Goal: Book appointment/travel/reservation

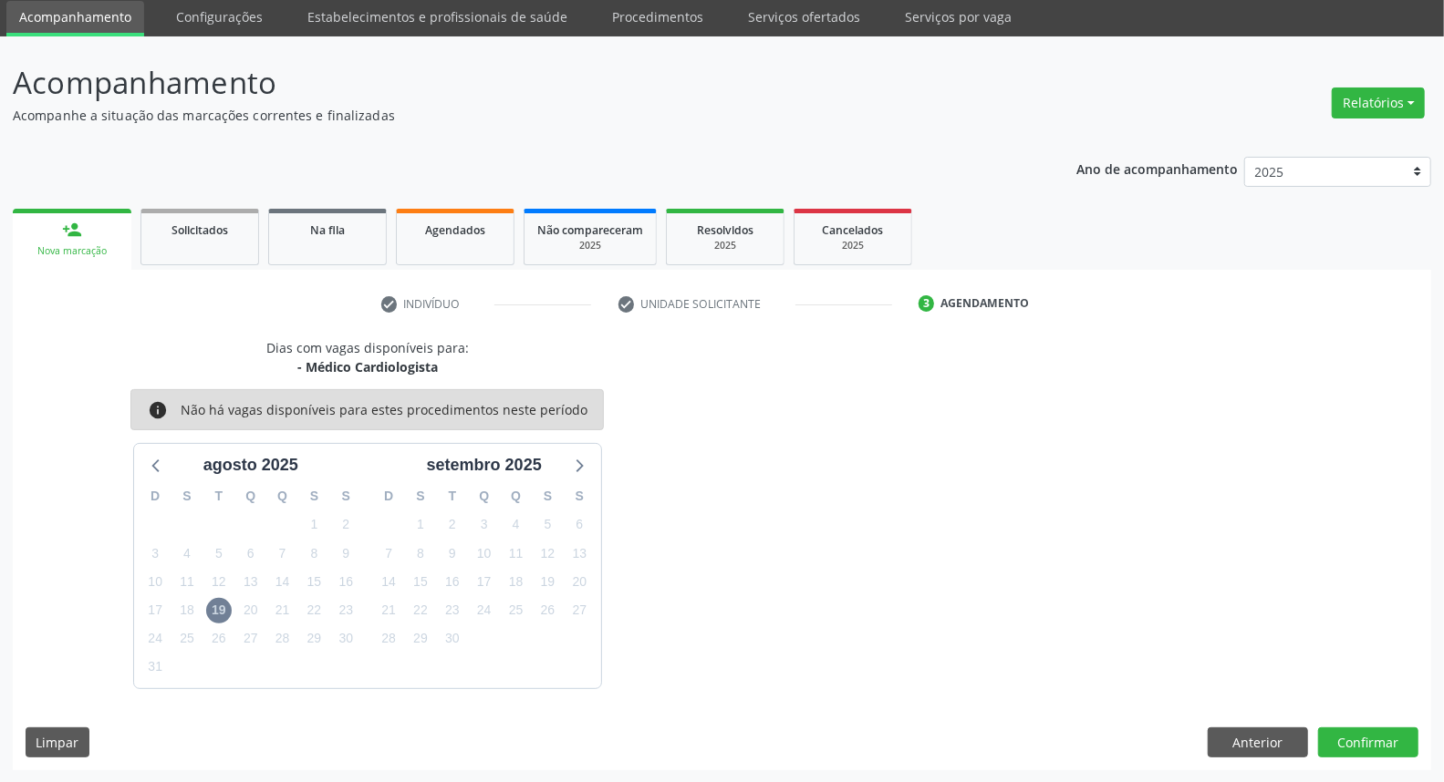
scroll to position [64, 0]
click at [1256, 737] on button "Anterior" at bounding box center [1257, 743] width 100 height 31
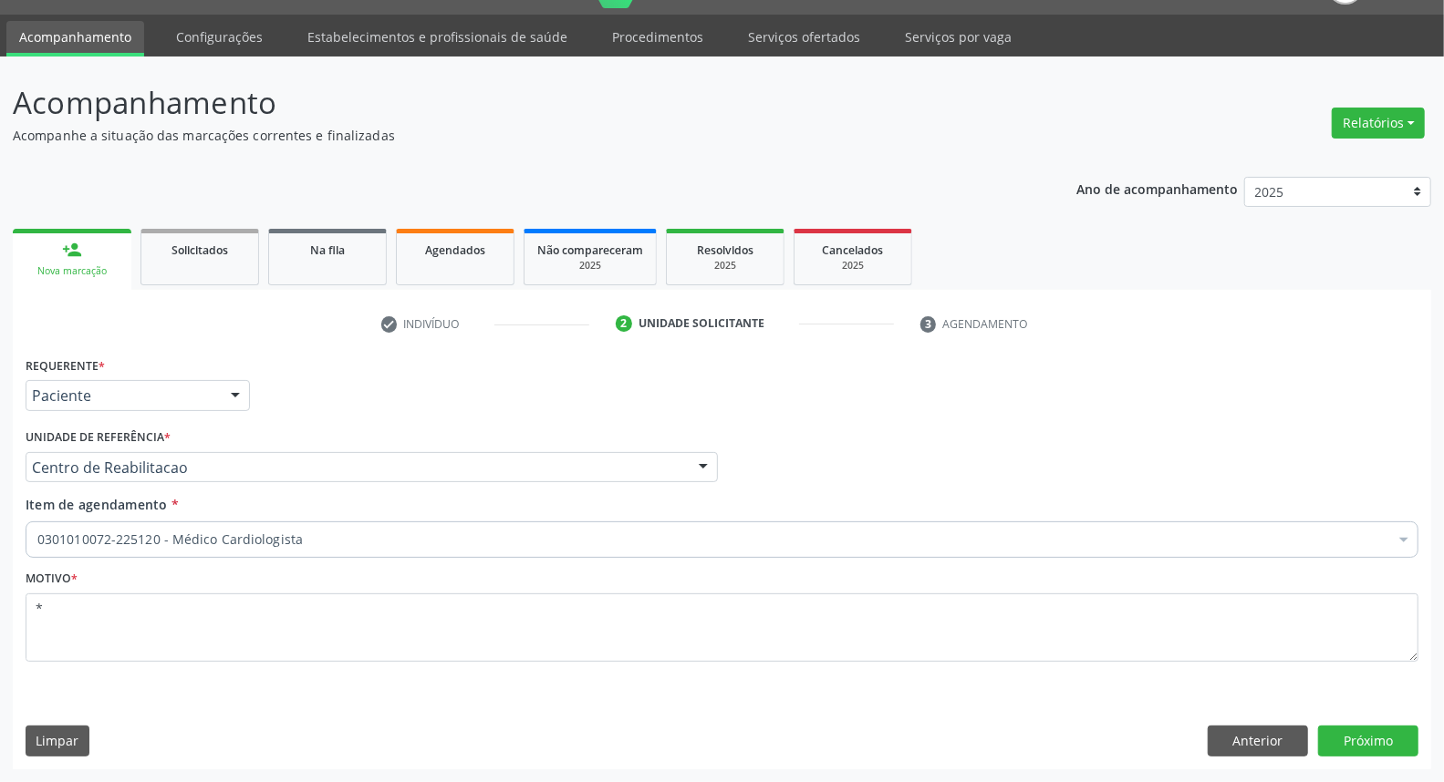
scroll to position [42, 0]
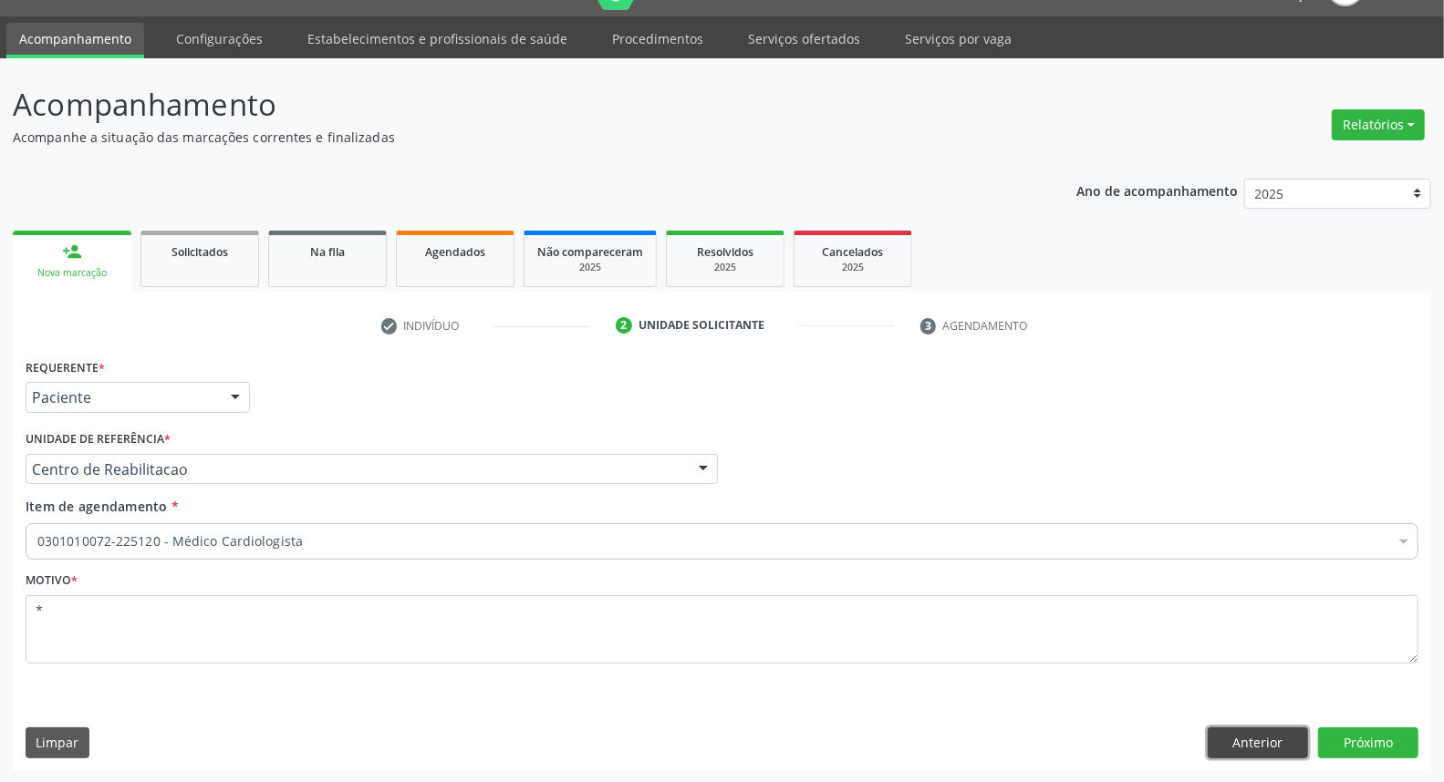
click at [1256, 737] on button "Anterior" at bounding box center [1257, 743] width 100 height 31
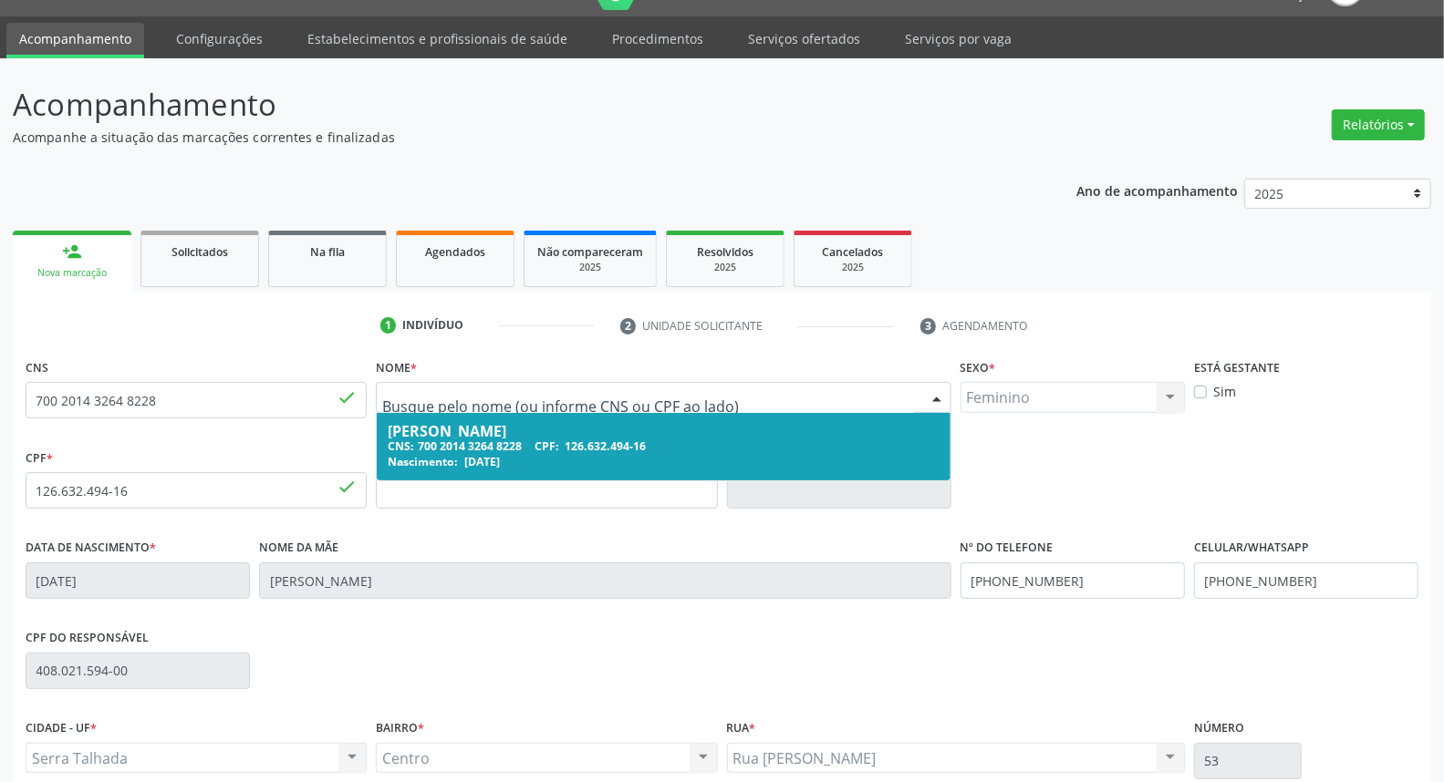
click at [585, 399] on input "text" at bounding box center [647, 406] width 531 height 36
type input "[PERSON_NAME] l"
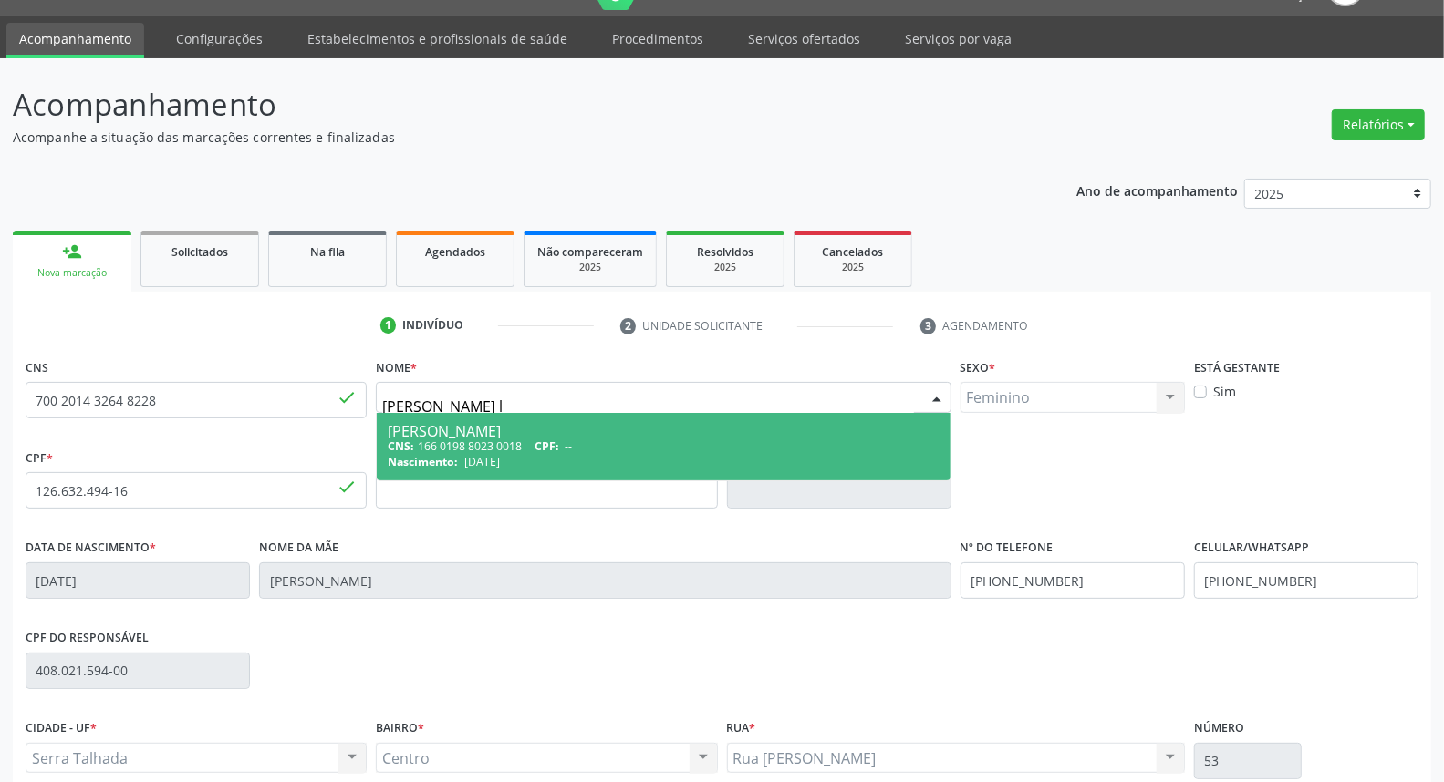
click at [554, 424] on div "[PERSON_NAME]" at bounding box center [663, 431] width 551 height 15
type input "166 0198 8023 0018"
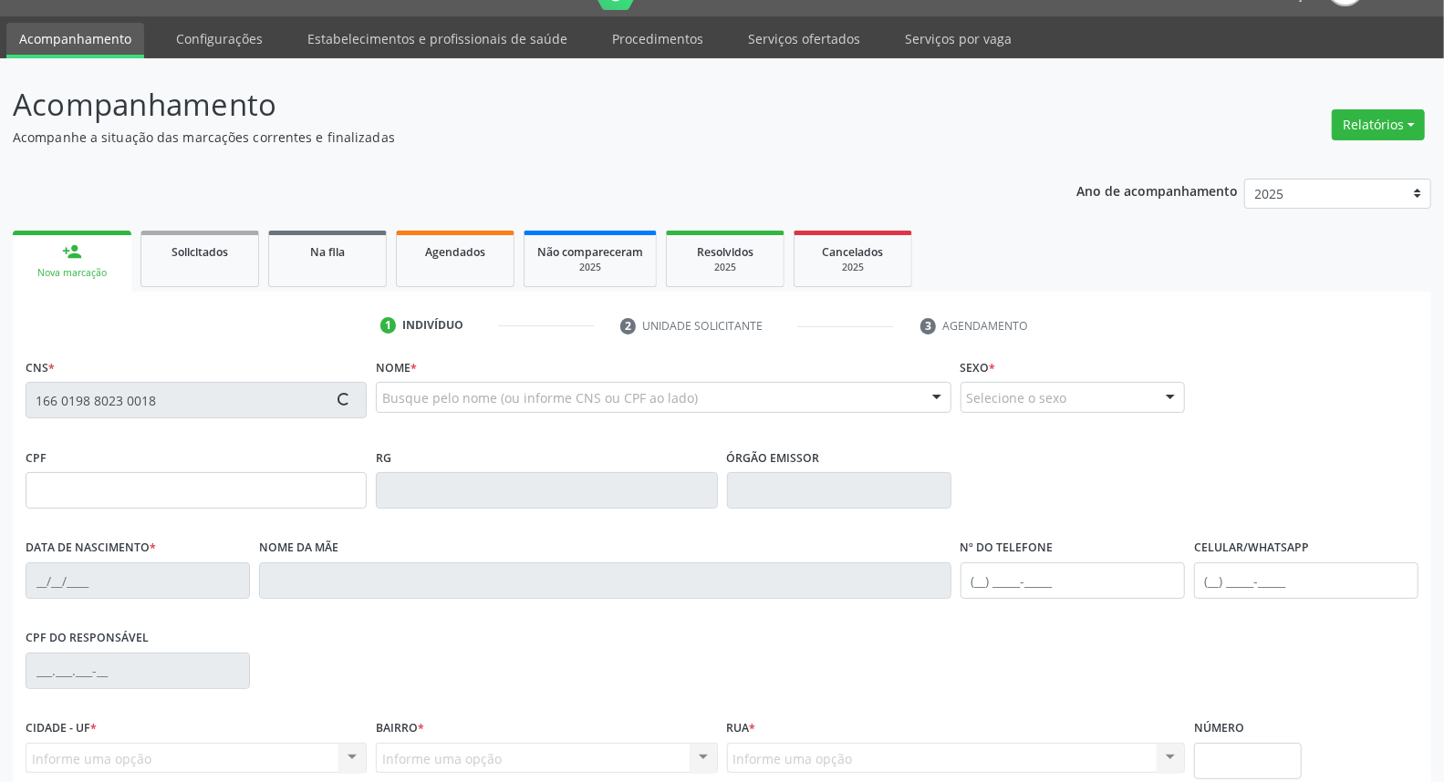
type input "[DATE]"
type input "[DEMOGRAPHIC_DATA][PERSON_NAME]"
type input "[PHONE_NUMBER]"
type input "474"
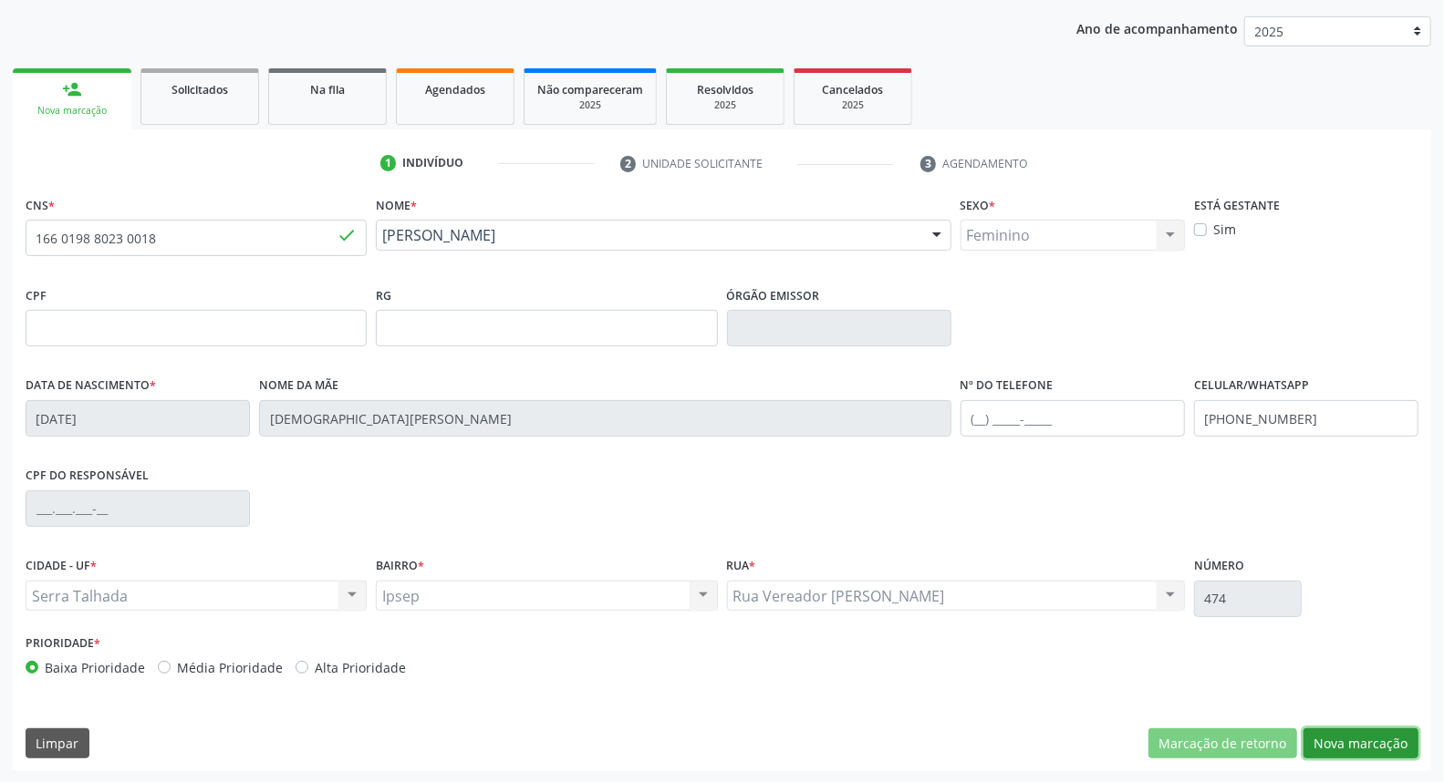
drag, startPoint x: 1342, startPoint y: 741, endPoint x: 1278, endPoint y: 667, distance: 98.9
click at [1339, 736] on button "Nova marcação" at bounding box center [1360, 744] width 115 height 31
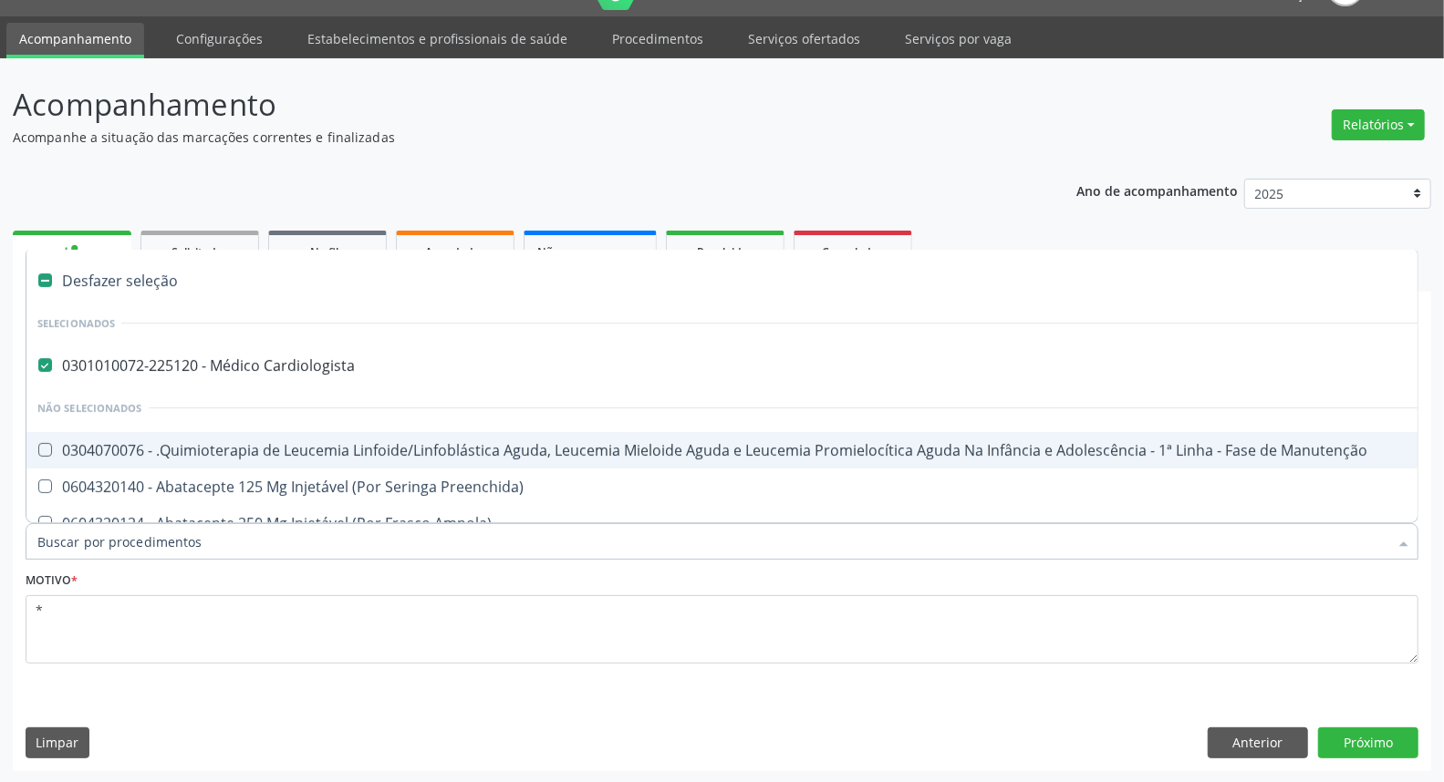
drag, startPoint x: 332, startPoint y: 532, endPoint x: 0, endPoint y: 536, distance: 332.0
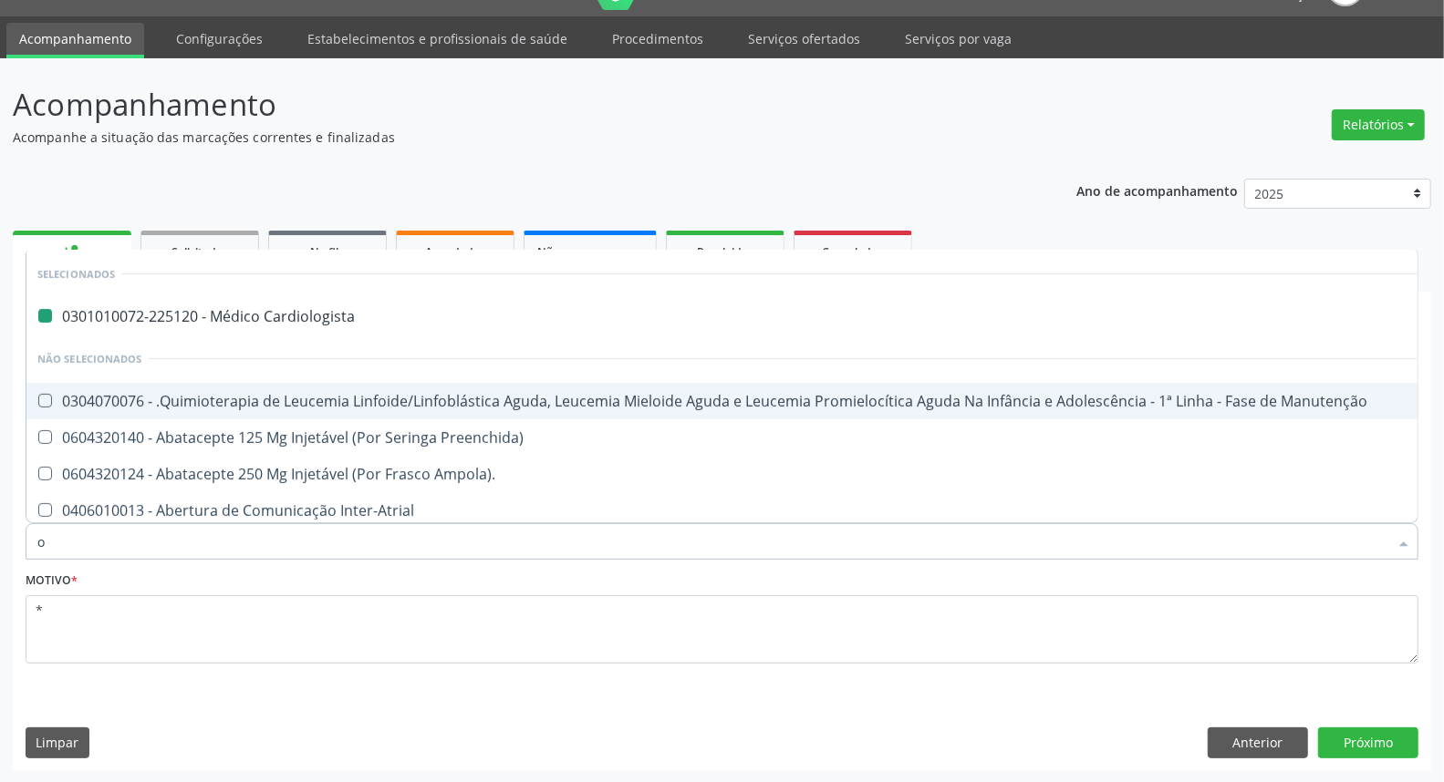
type input "of"
checkbox Cardiologista "false"
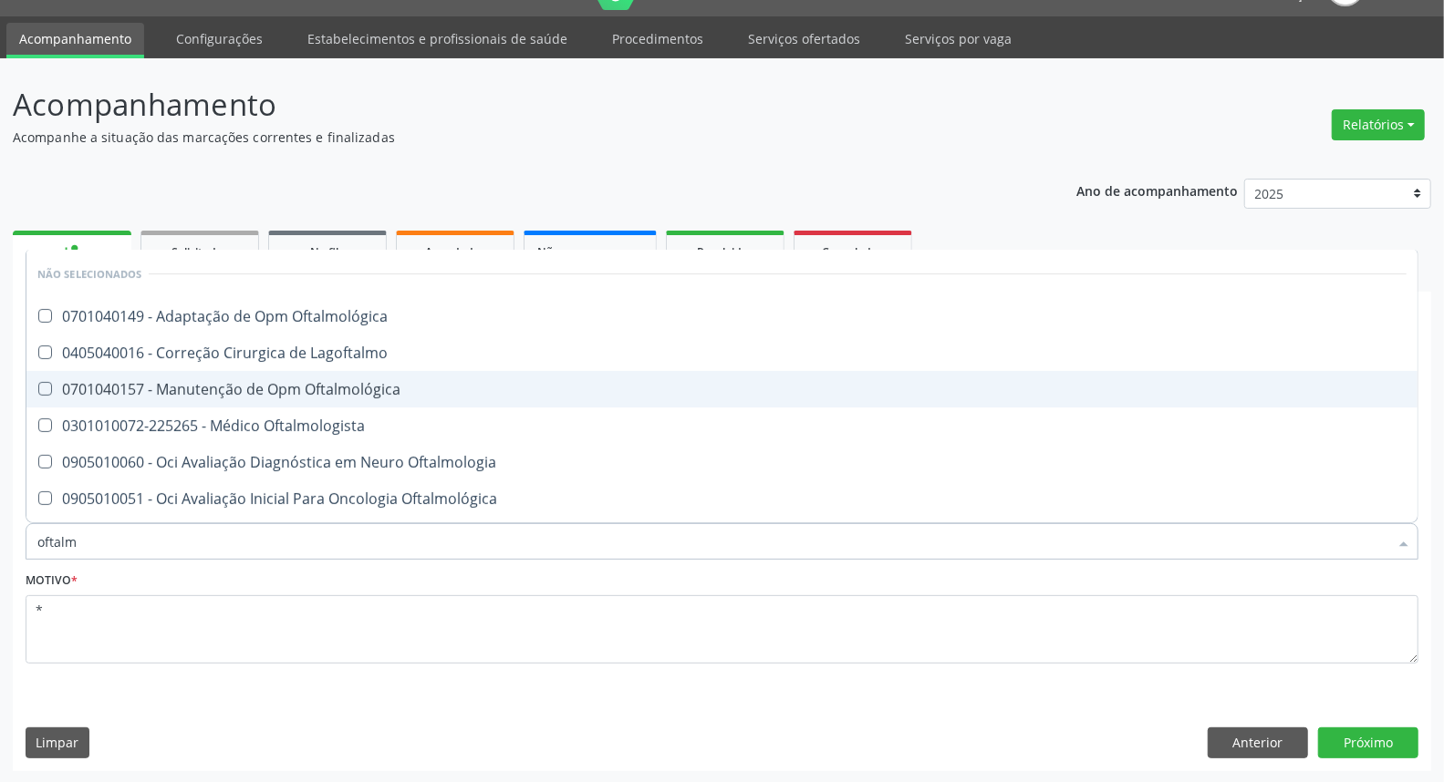
type input "oftalmo"
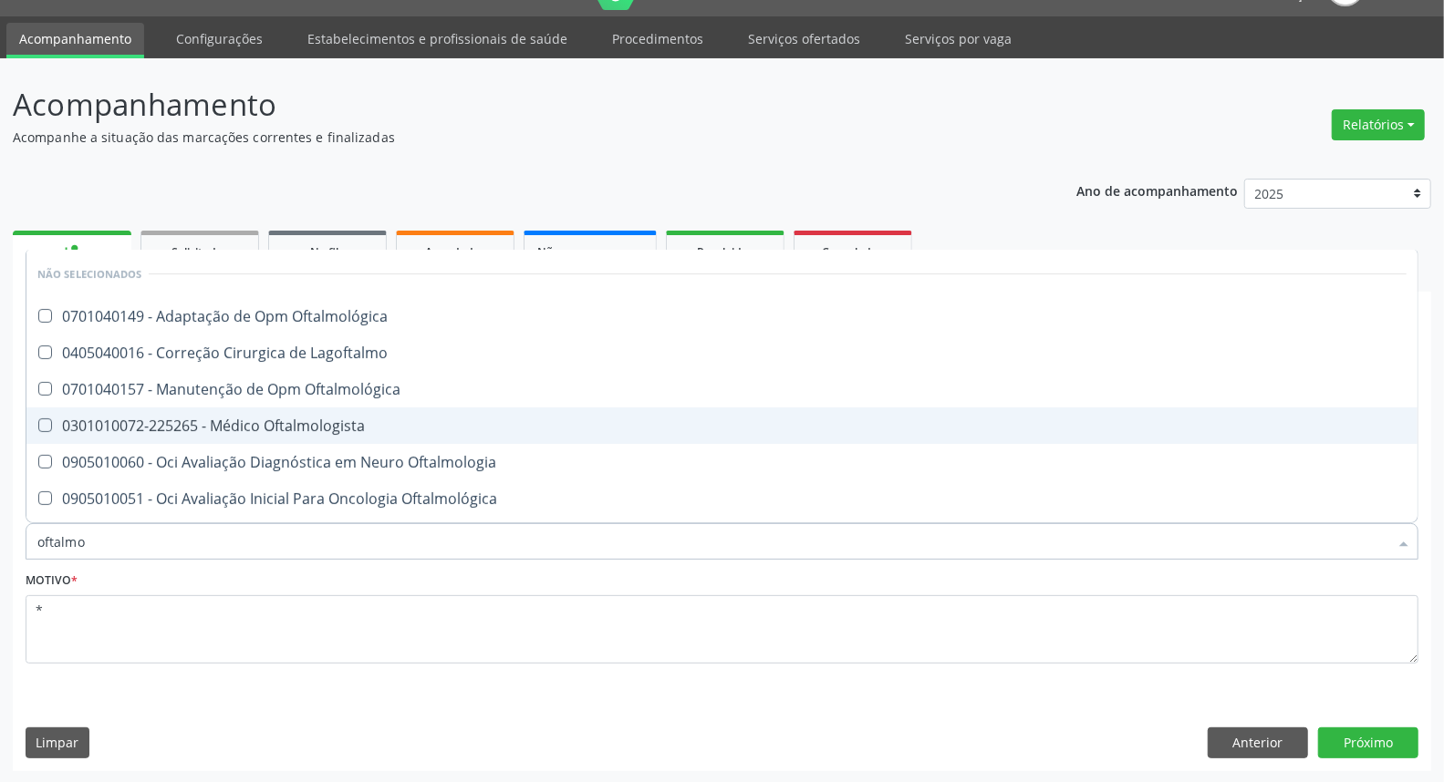
click at [198, 420] on div "0301010072-225265 - Médico Oftalmologista" at bounding box center [721, 426] width 1369 height 15
checkbox Oftalmologista "true"
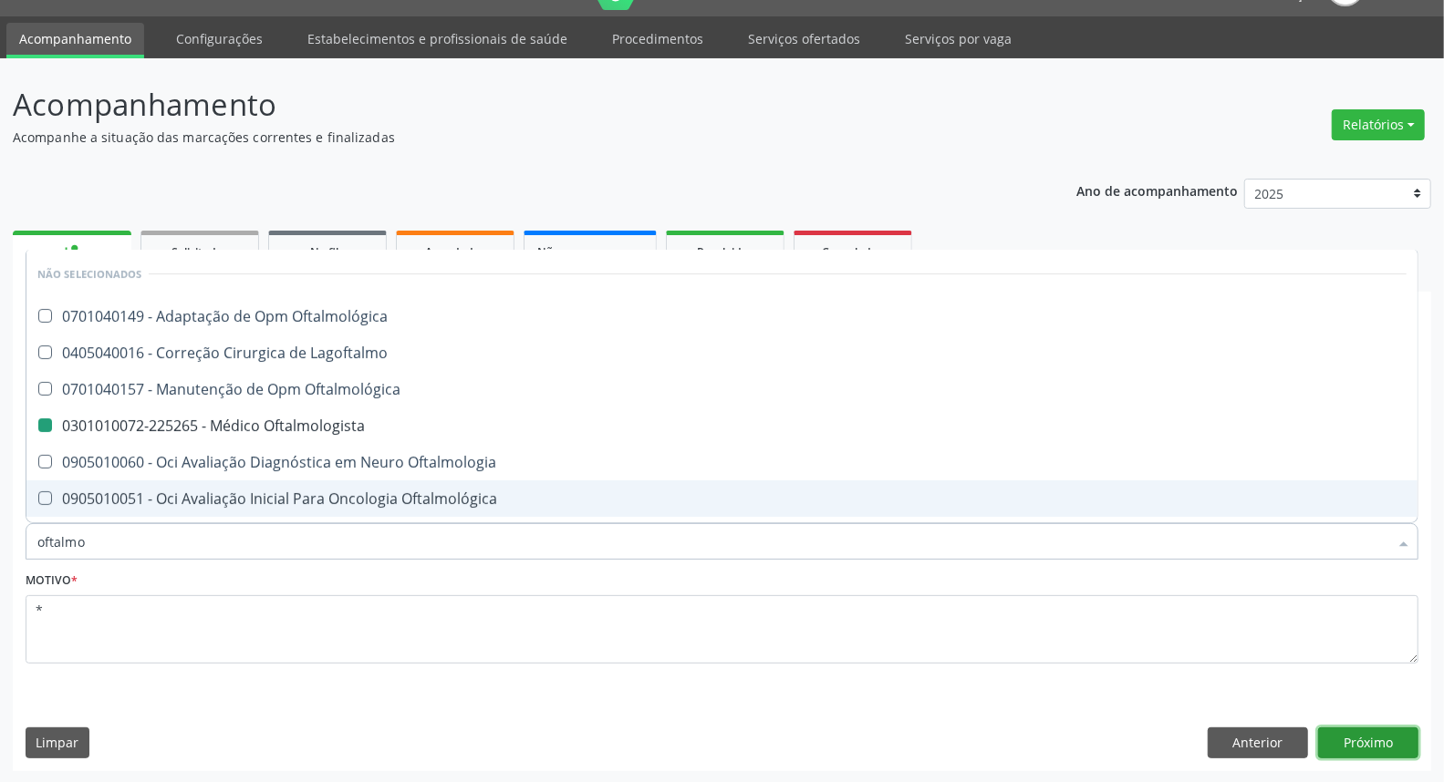
click at [1350, 748] on button "Próximo" at bounding box center [1368, 743] width 100 height 31
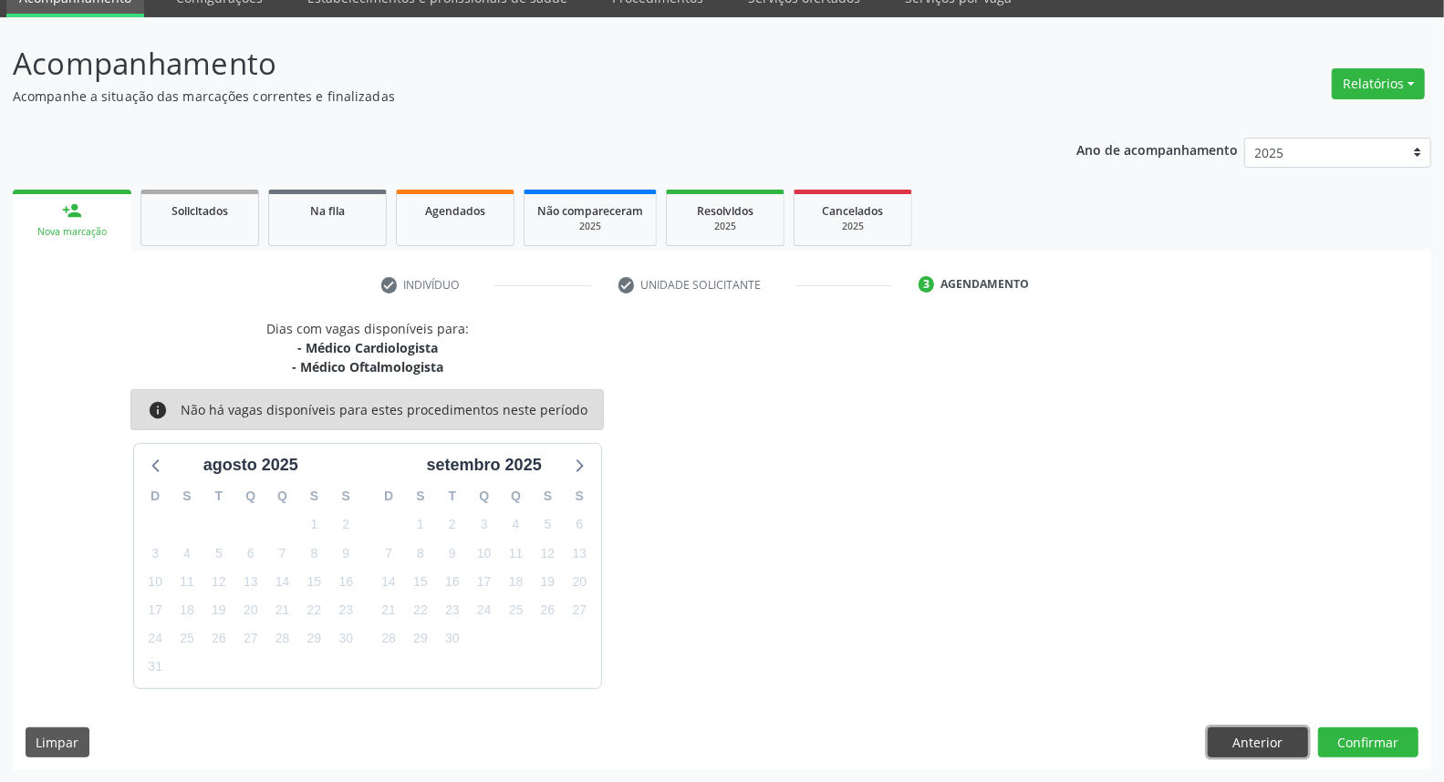
drag, startPoint x: 1227, startPoint y: 746, endPoint x: 1180, endPoint y: 725, distance: 51.9
click at [1224, 746] on button "Anterior" at bounding box center [1257, 743] width 100 height 31
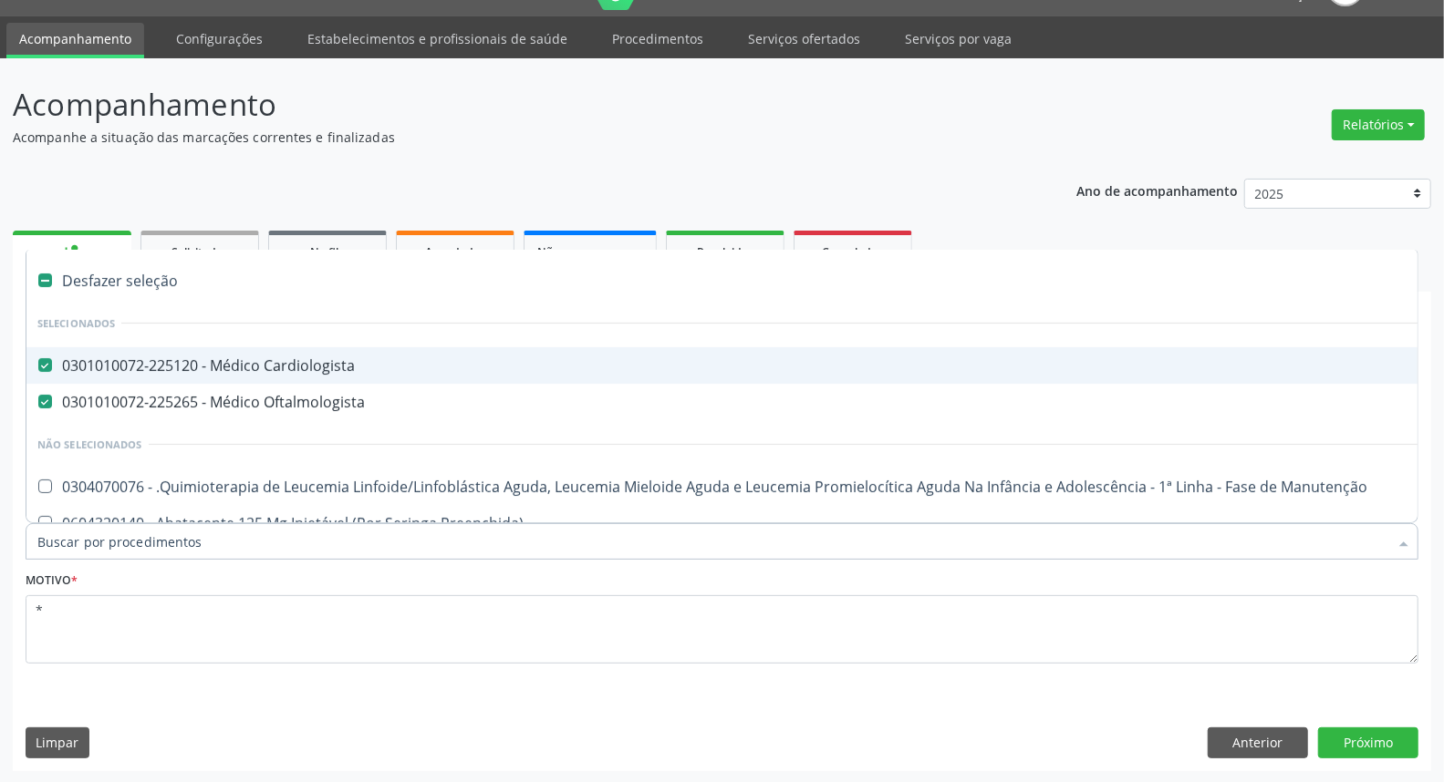
click at [279, 370] on div "0301010072-225120 - Médico Cardiologista" at bounding box center [747, 365] width 1420 height 15
checkbox Cardiologista "false"
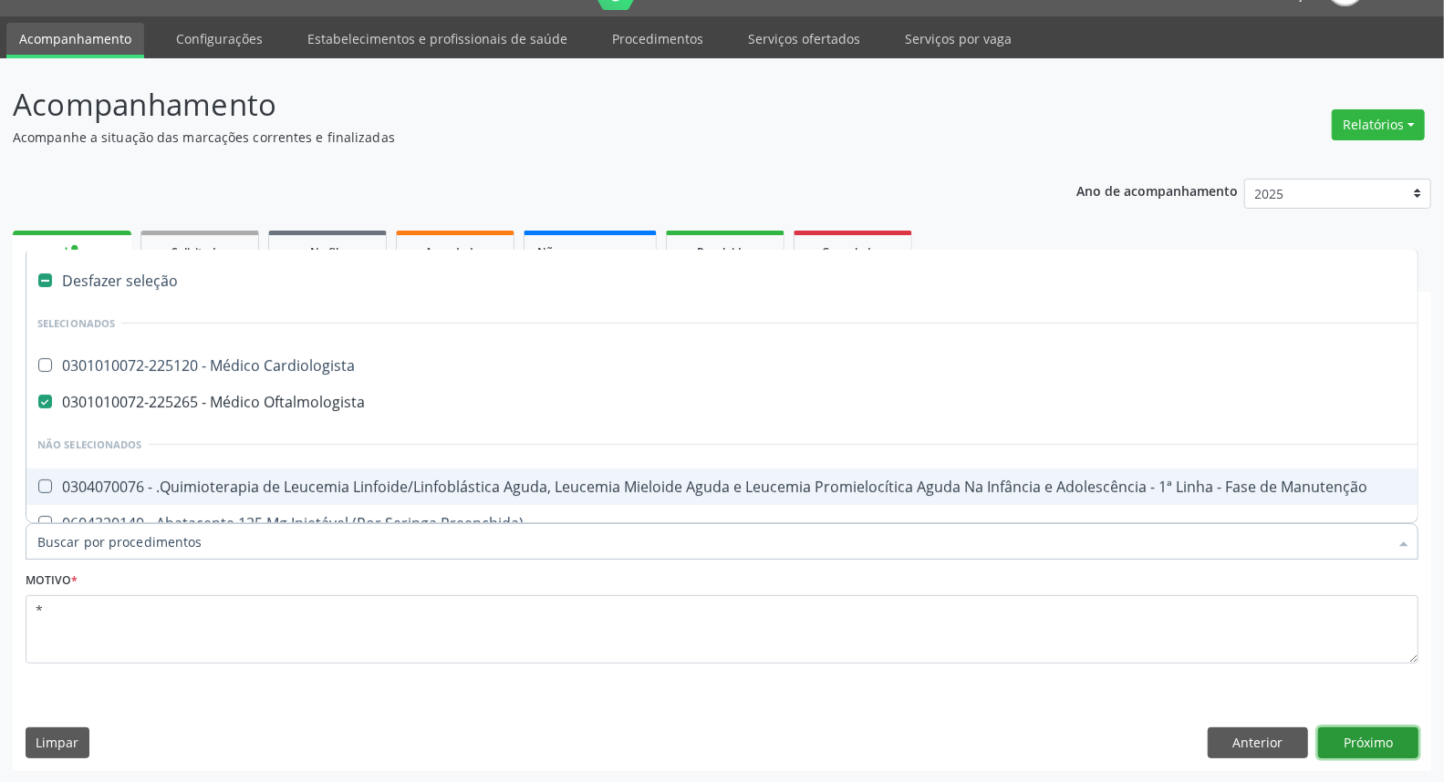
click at [1393, 736] on button "Próximo" at bounding box center [1368, 743] width 100 height 31
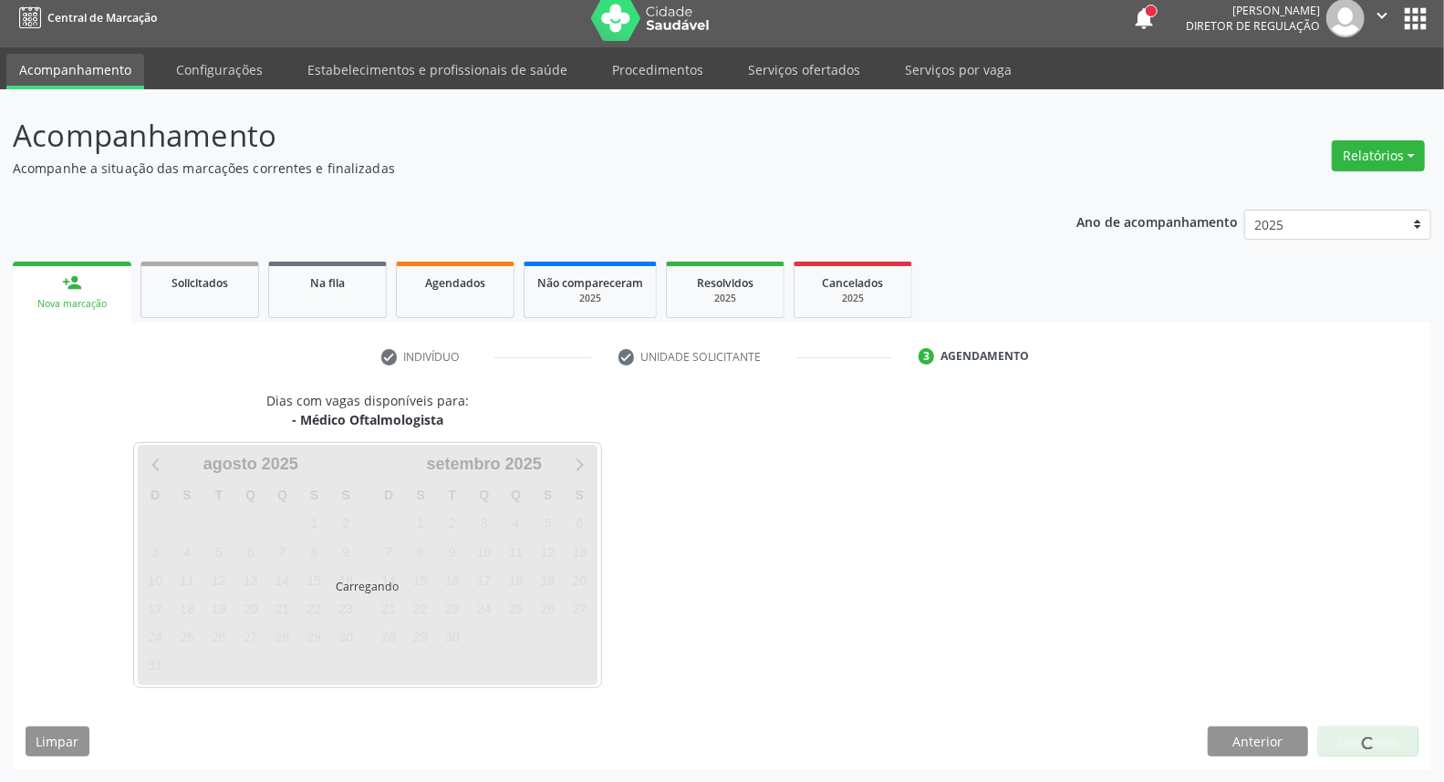
scroll to position [10, 0]
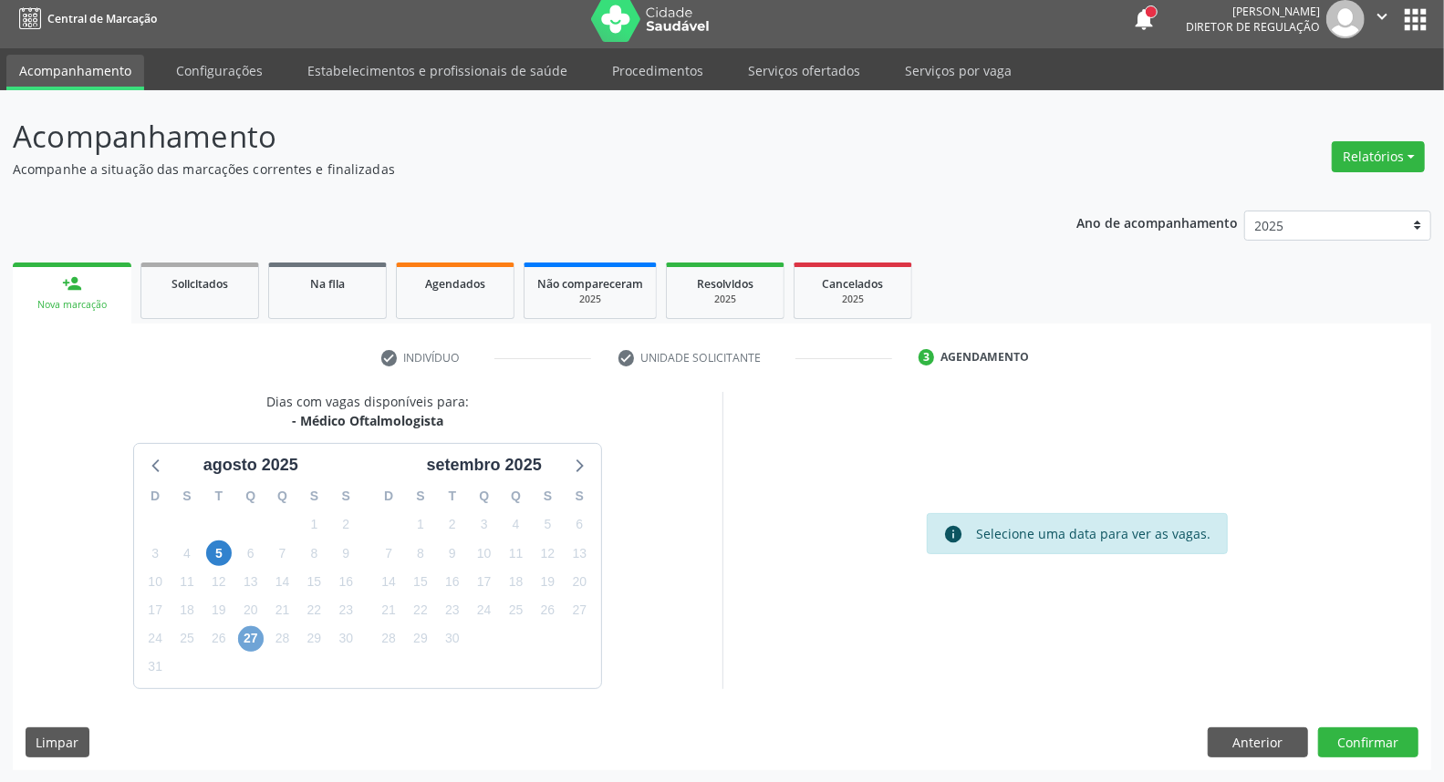
drag, startPoint x: 248, startPoint y: 641, endPoint x: 240, endPoint y: 632, distance: 12.3
click at [246, 639] on span "27" at bounding box center [251, 639] width 26 height 26
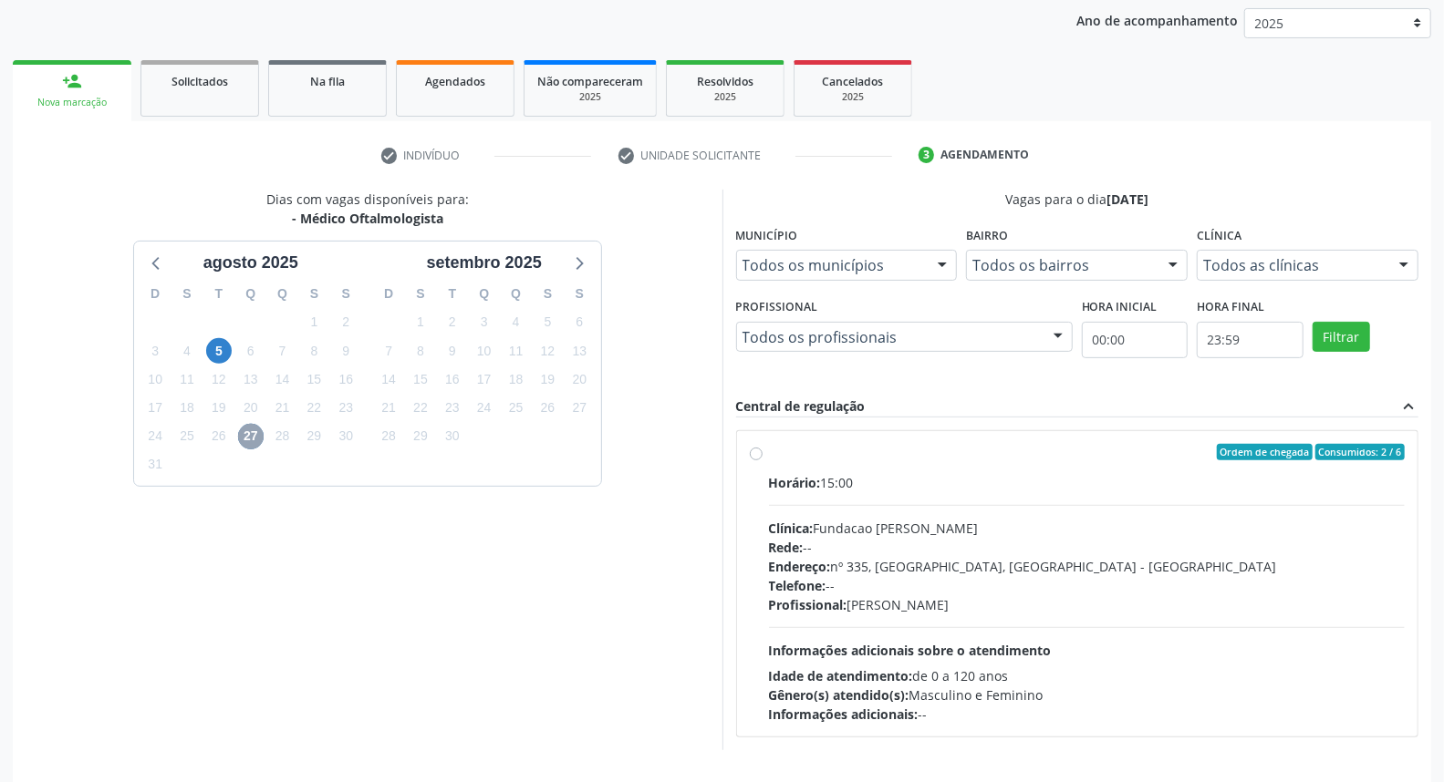
scroll to position [274, 0]
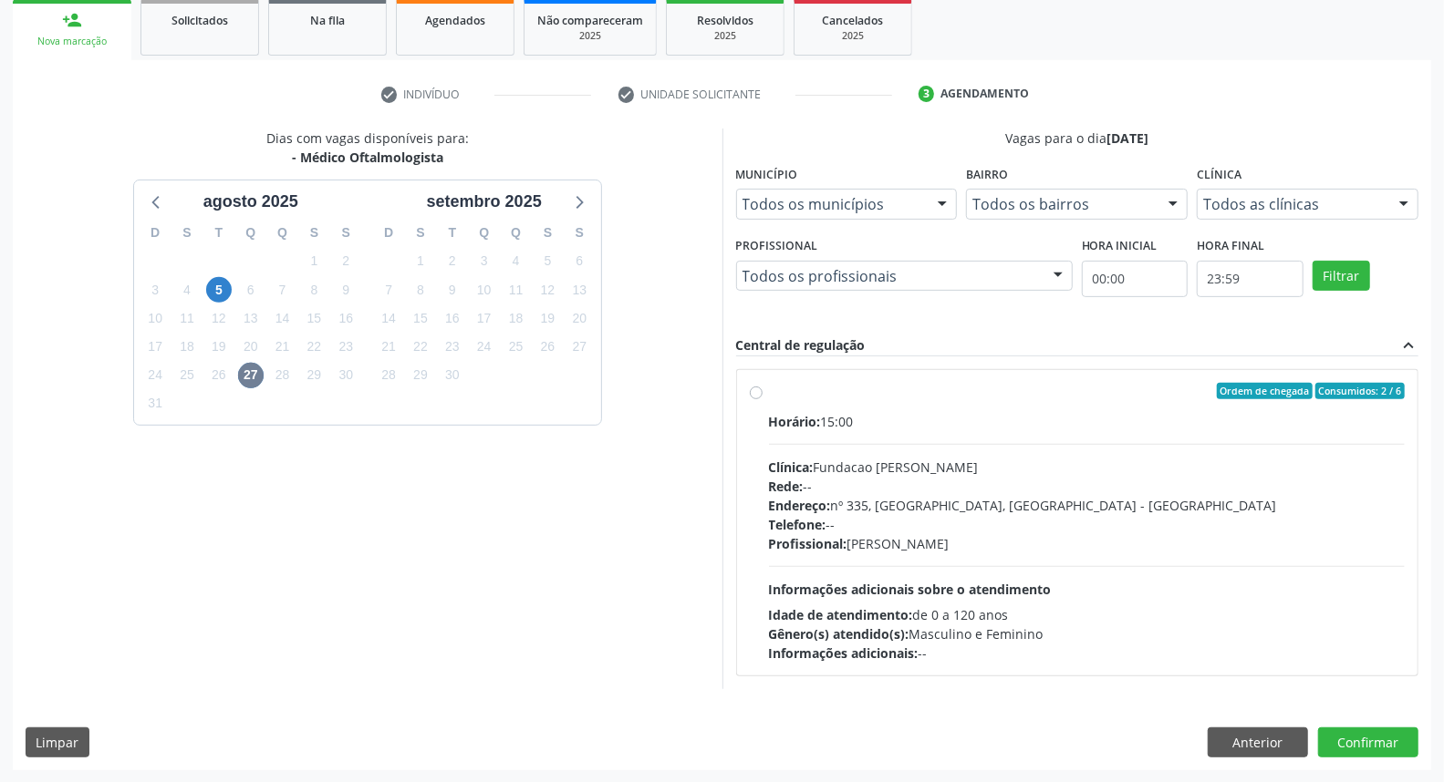
click at [769, 393] on label "Ordem de chegada Consumidos: 2 / 6 Horário: 15:00 Clínica: Fundacao [PERSON_NAM…" at bounding box center [1087, 523] width 637 height 280
click at [753, 393] on input "Ordem de chegada Consumidos: 2 / 6 Horário: 15:00 Clínica: Fundacao [PERSON_NAM…" at bounding box center [756, 391] width 13 height 16
radio input "true"
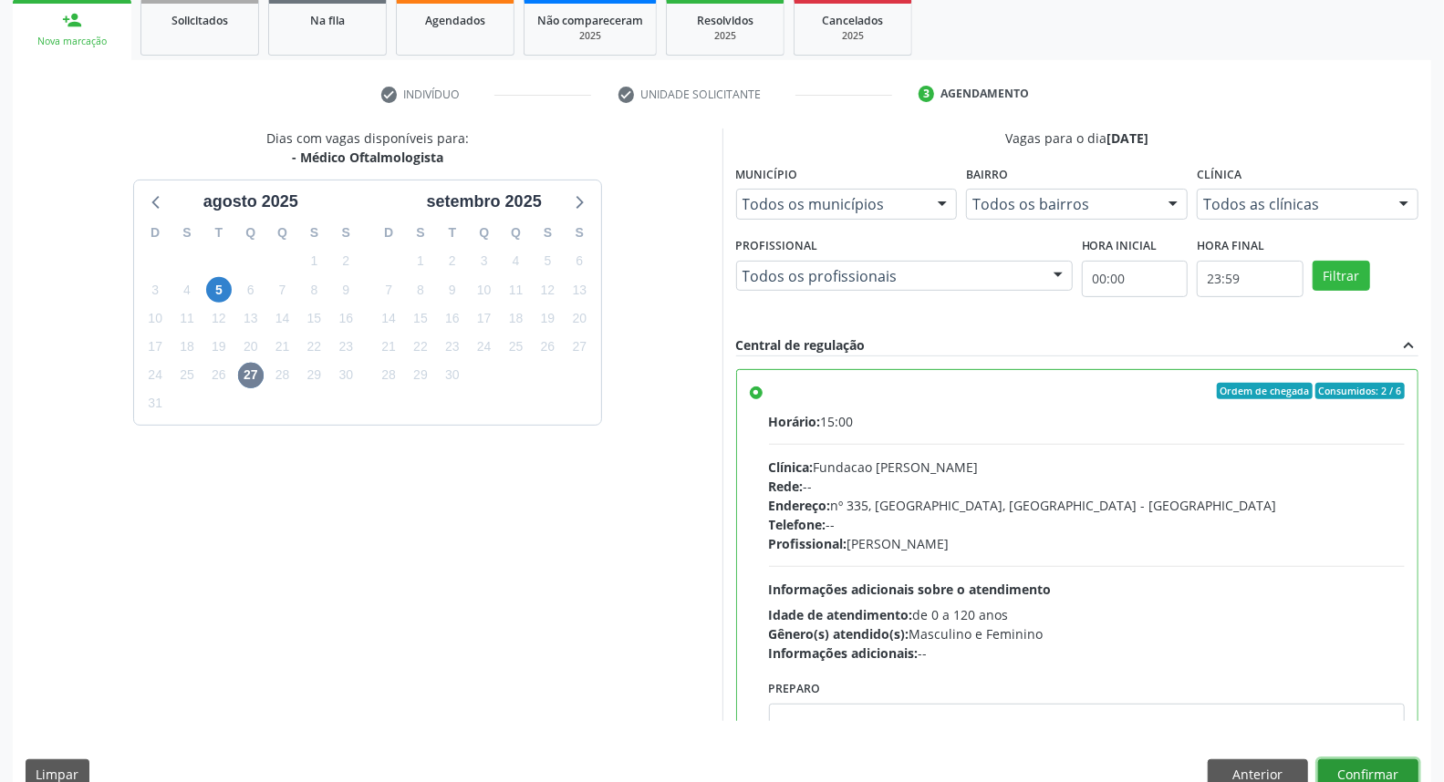
click at [1356, 762] on button "Confirmar" at bounding box center [1368, 775] width 100 height 31
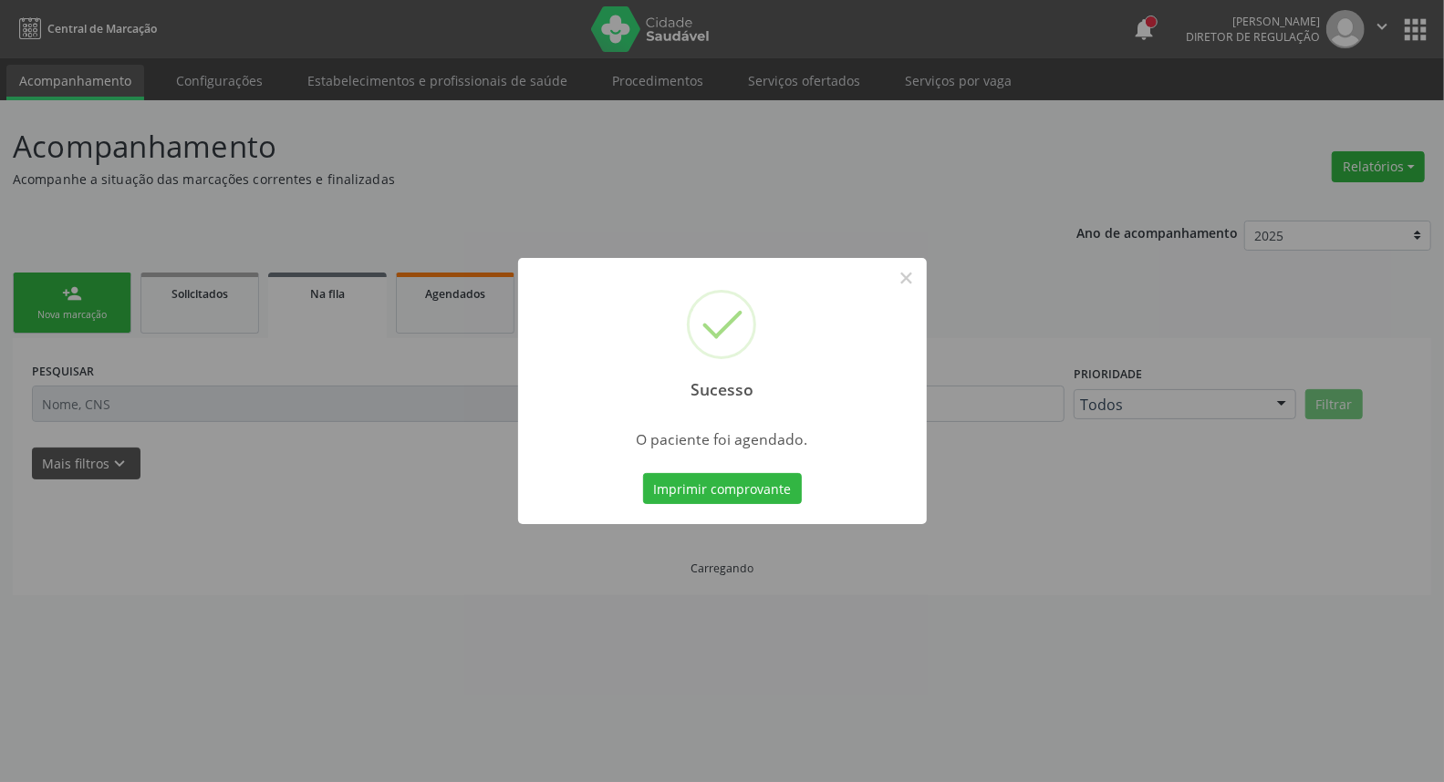
scroll to position [0, 0]
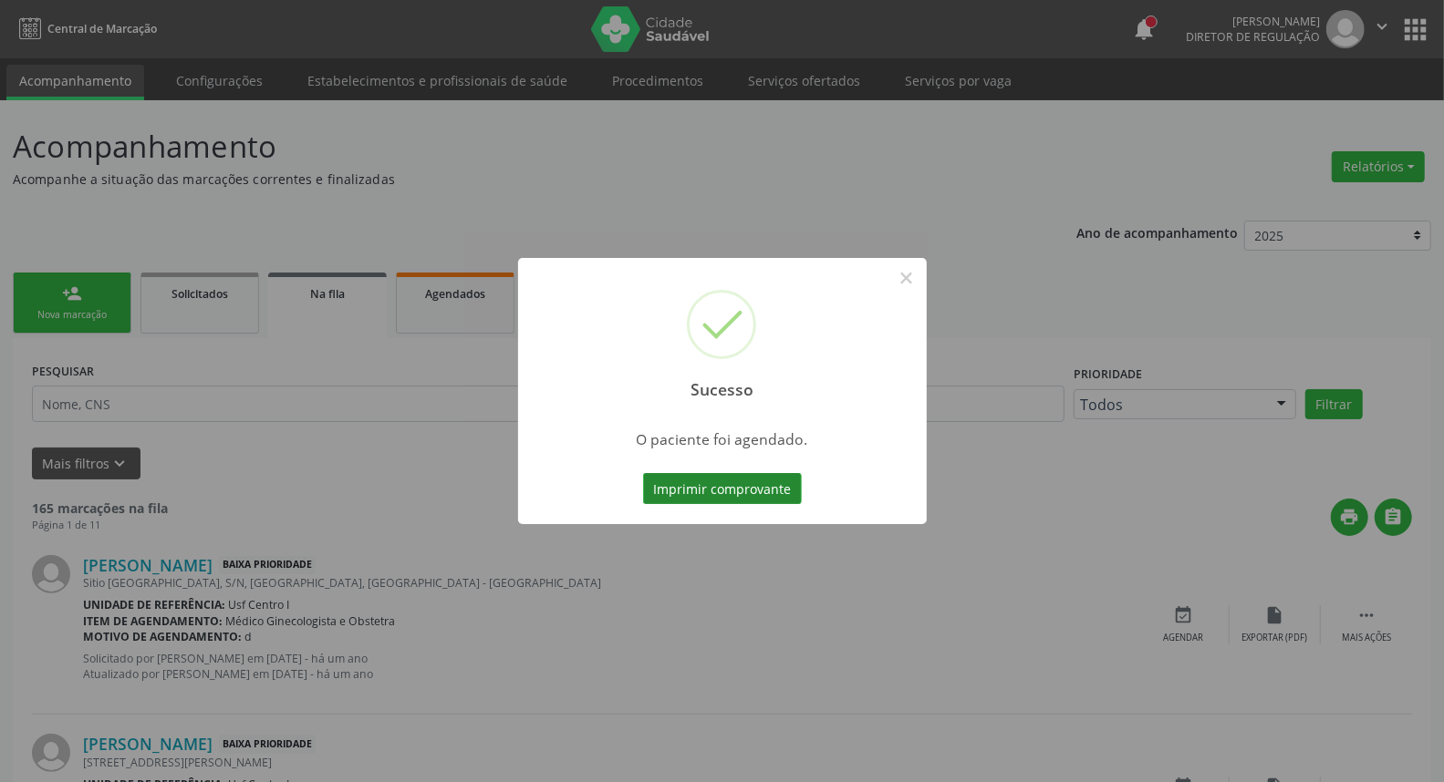
click at [707, 489] on button "Imprimir comprovante" at bounding box center [722, 488] width 159 height 31
